Goal: Use online tool/utility

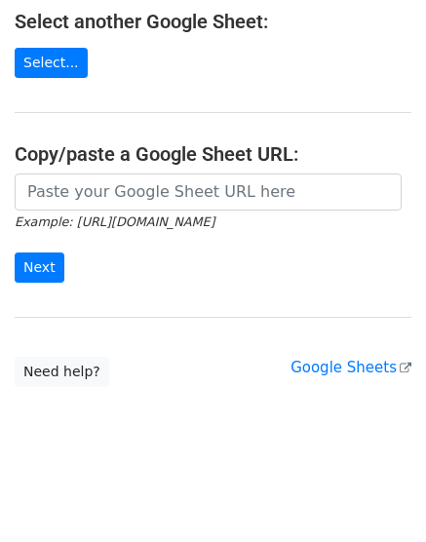
scroll to position [365, 0]
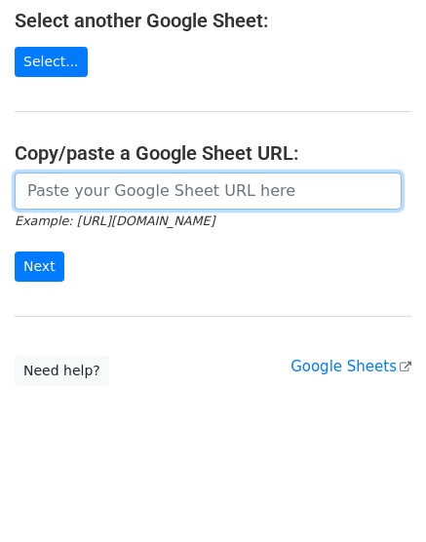
click at [92, 196] on input "url" at bounding box center [208, 190] width 387 height 37
paste input "https://docs.google.com/spreadsheets/d/1V9vA8G7TI2FXBaRBNE8j_d0yKjl1I-y0WkEeNHR…"
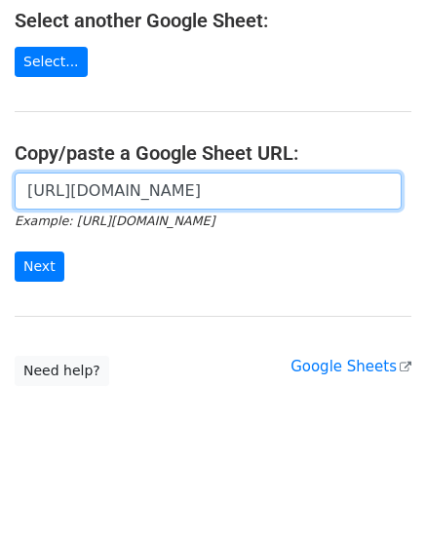
scroll to position [0, 410]
type input "https://docs.google.com/spreadsheets/d/1V9vA8G7TI2FXBaRBNE8j_d0yKjl1I-y0WkEeNHR…"
click at [15, 251] on input "Next" at bounding box center [40, 266] width 50 height 30
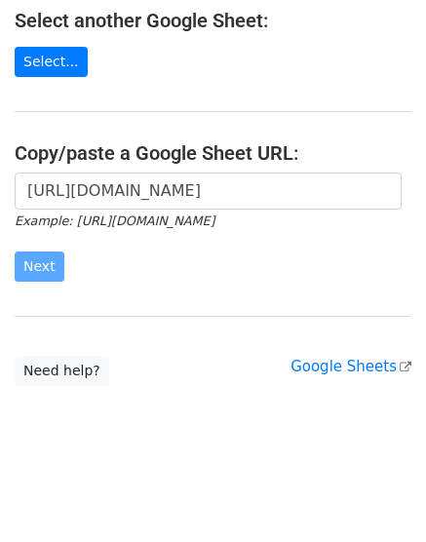
scroll to position [0, 0]
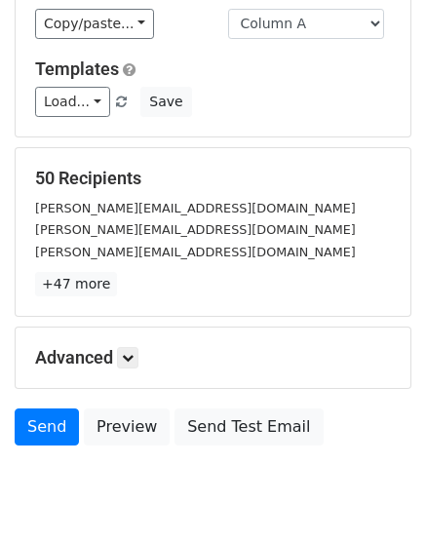
scroll to position [215, 0]
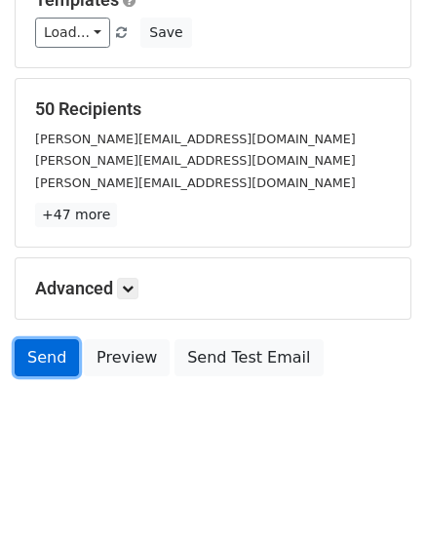
click at [46, 354] on link "Send" at bounding box center [47, 357] width 64 height 37
